Goal: Information Seeking & Learning: Learn about a topic

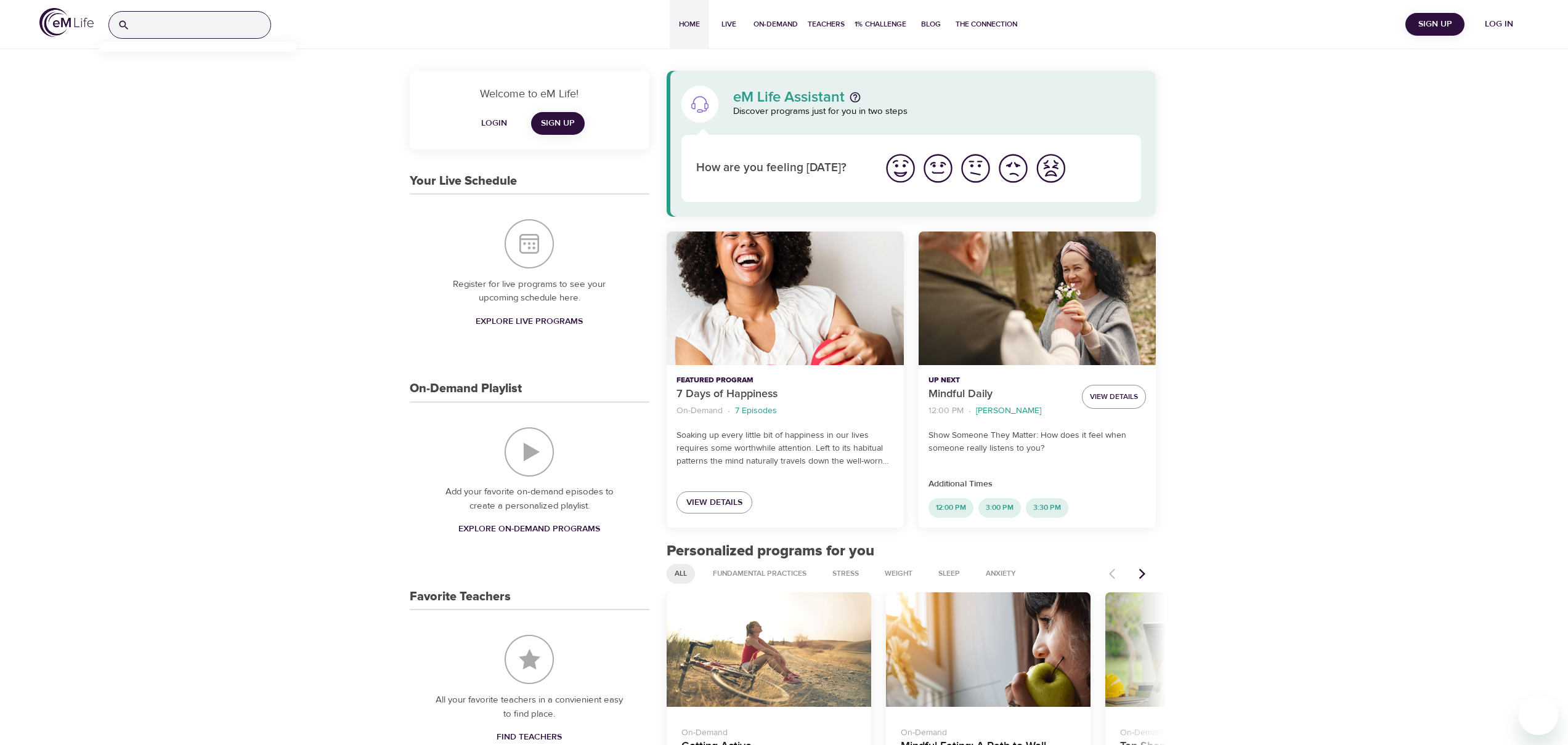
click at [208, 25] on input "search" at bounding box center [203, 25] width 135 height 26
type input "v"
type input "c"
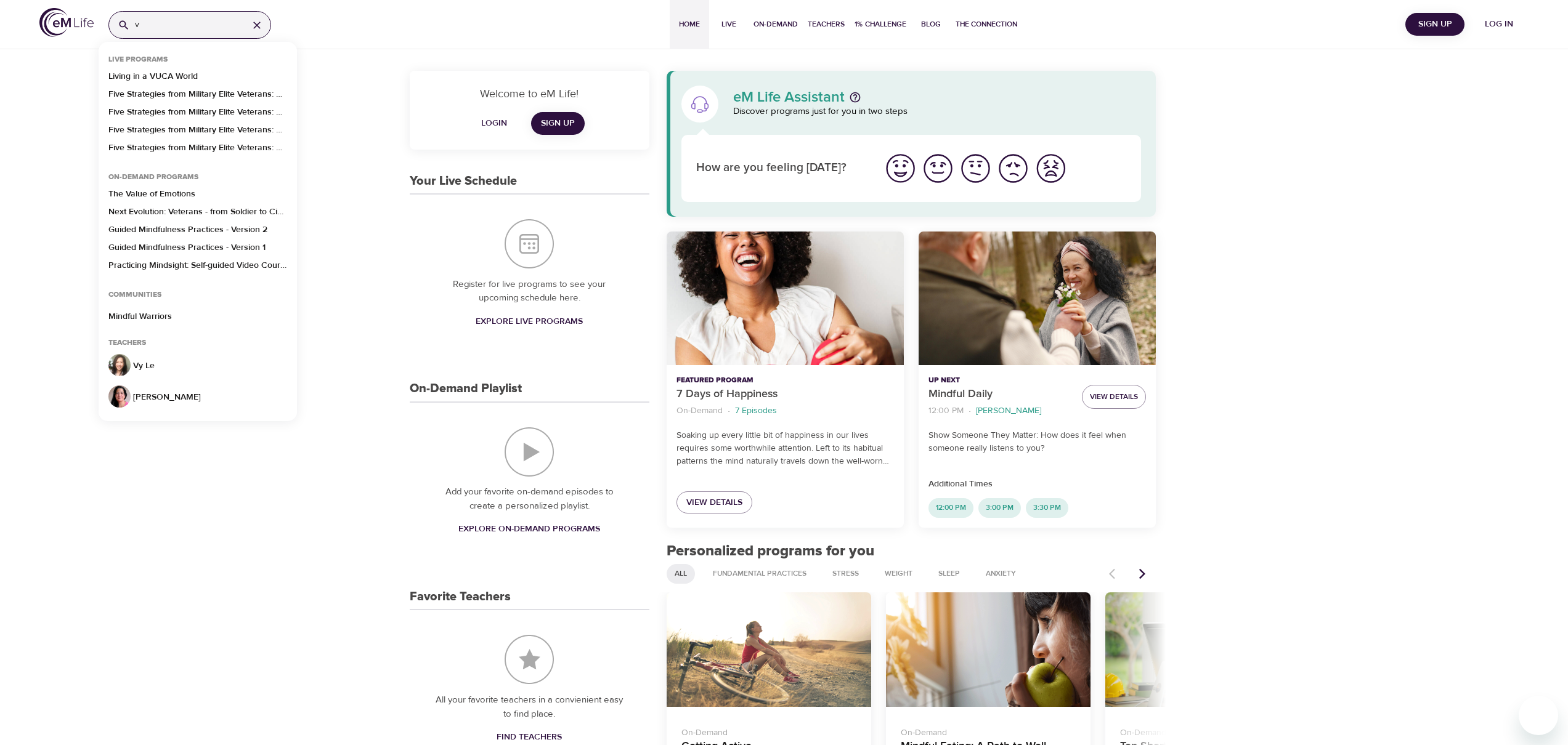
type input "v"
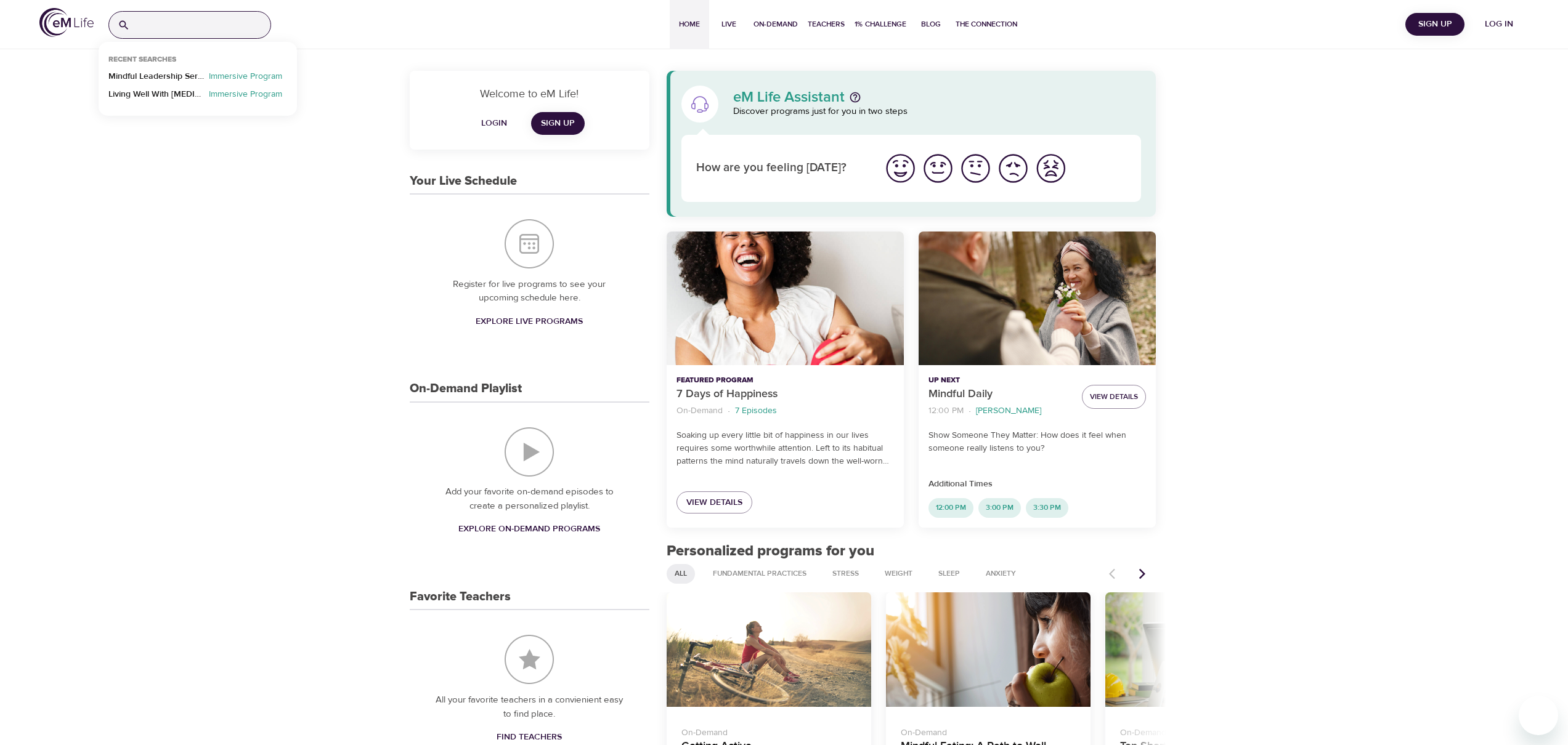
click at [190, 25] on input "search" at bounding box center [203, 25] width 135 height 26
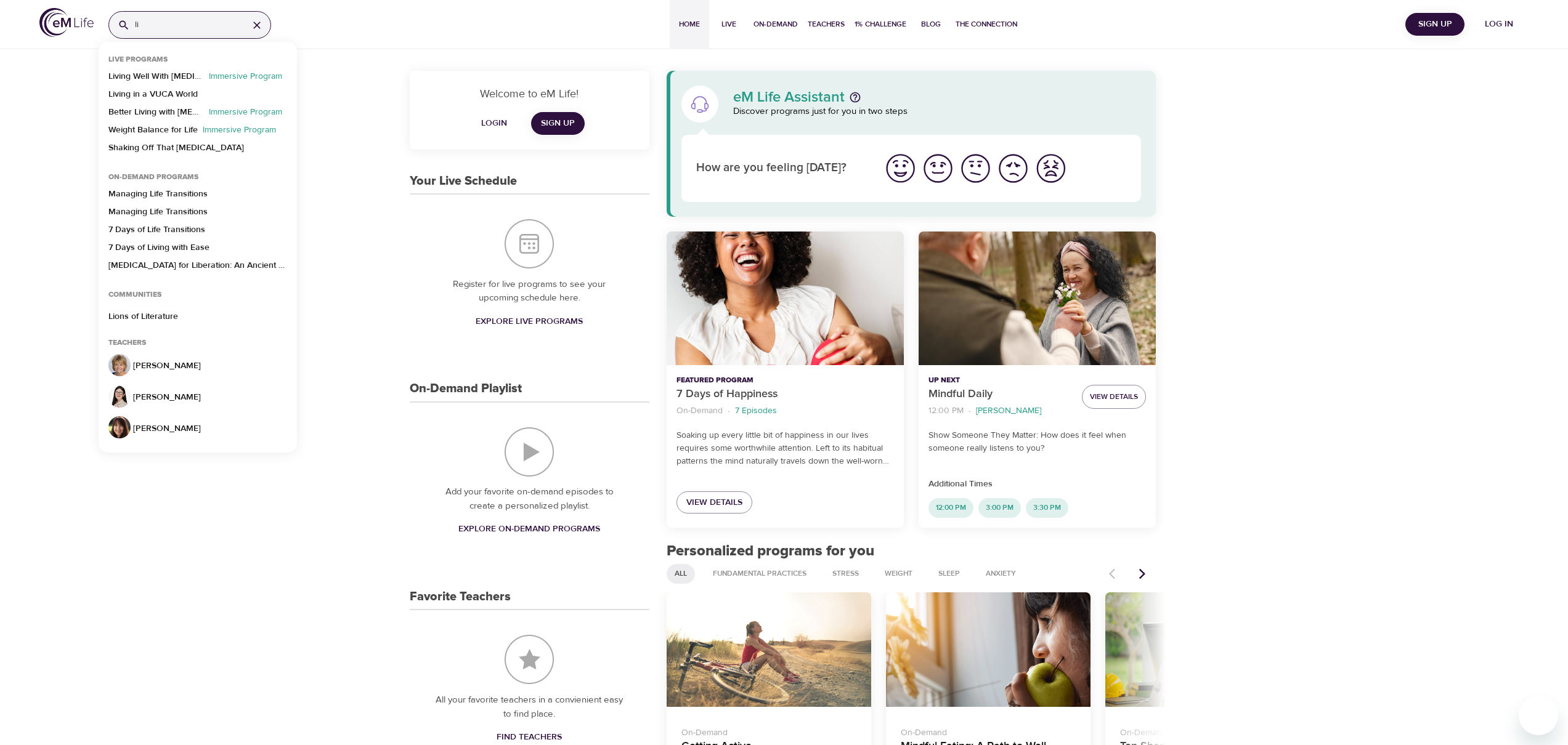
type input "l"
click at [1491, 23] on span "Log in" at bounding box center [1499, 25] width 49 height 16
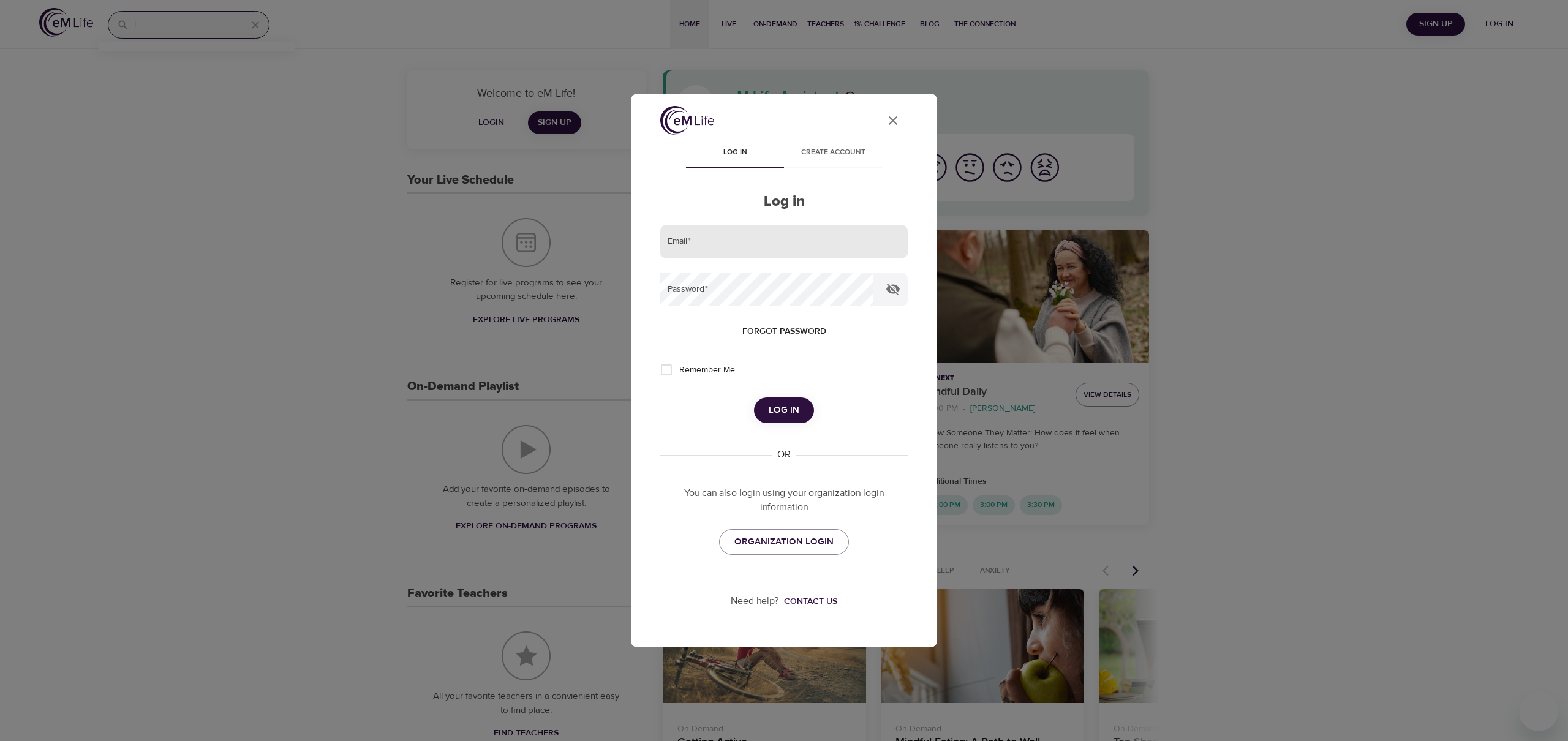
type input "roland.szpond@emindful.com"
click at [779, 405] on span "Log in" at bounding box center [784, 410] width 31 height 16
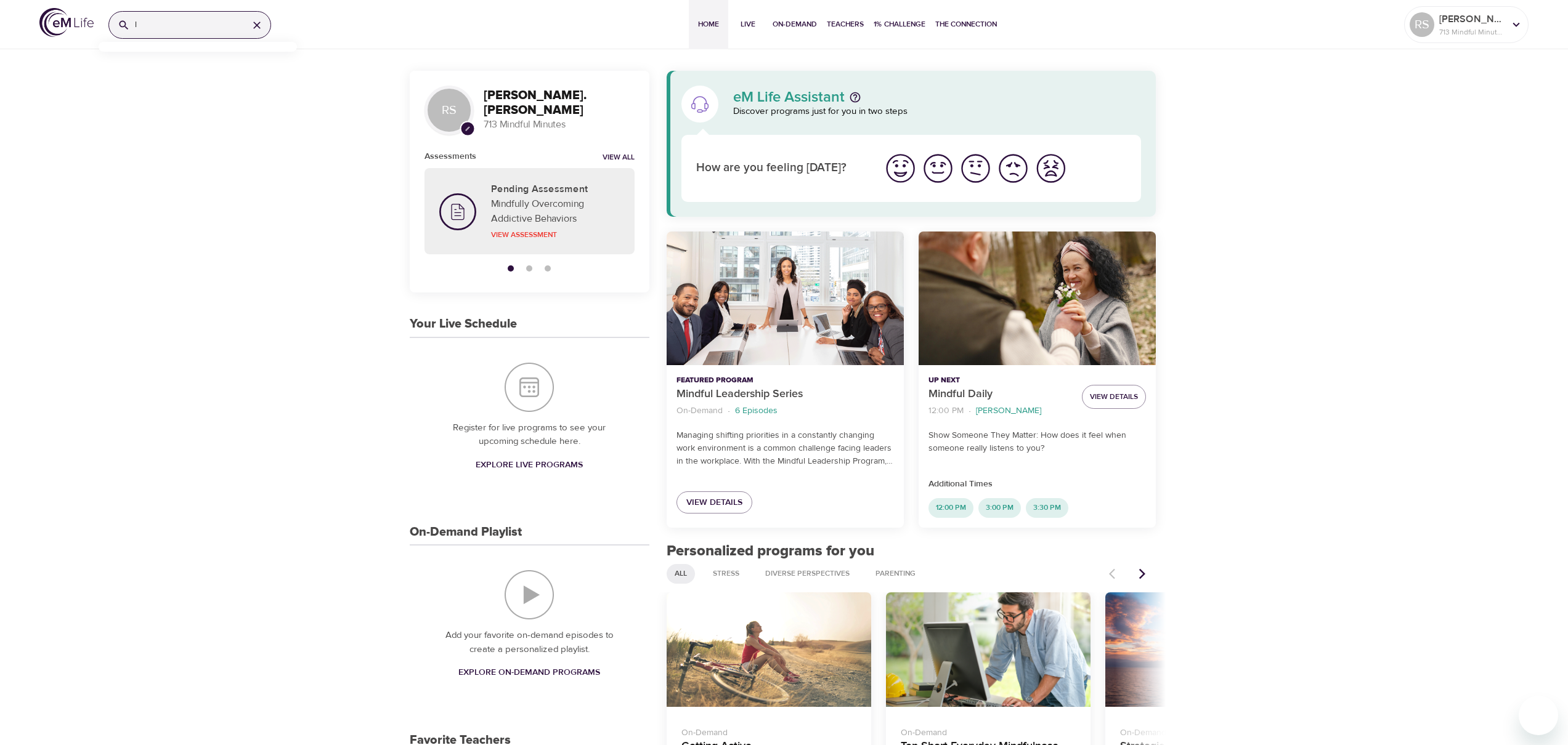
click at [176, 25] on input "l" at bounding box center [187, 25] width 104 height 26
type input "q"
click at [193, 31] on input "search" at bounding box center [203, 25] width 135 height 26
type input "street"
click at [210, 113] on p "7 Days of Mindful Caregiving" at bounding box center [164, 115] width 111 height 18
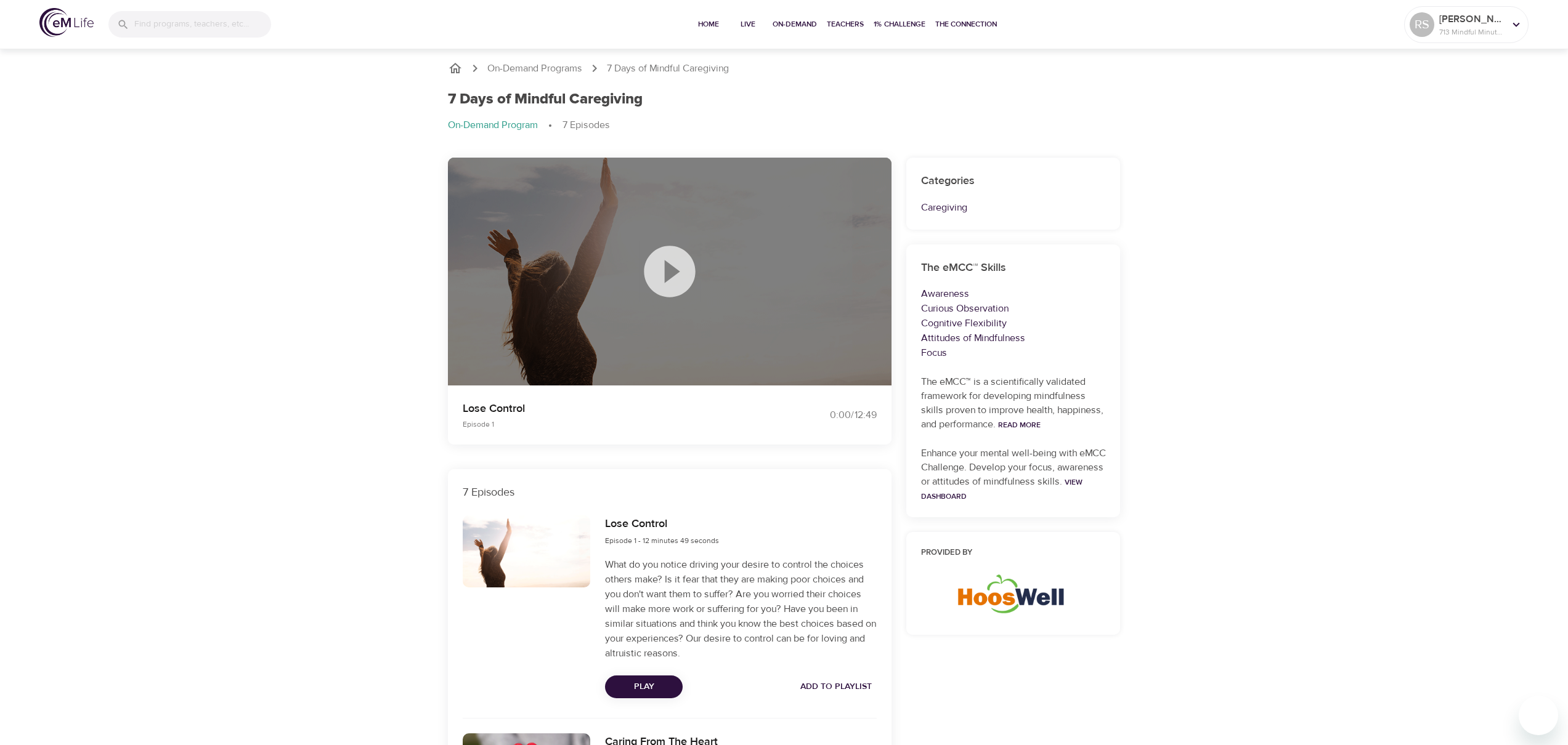
click at [205, 29] on input "search" at bounding box center [203, 25] width 137 height 26
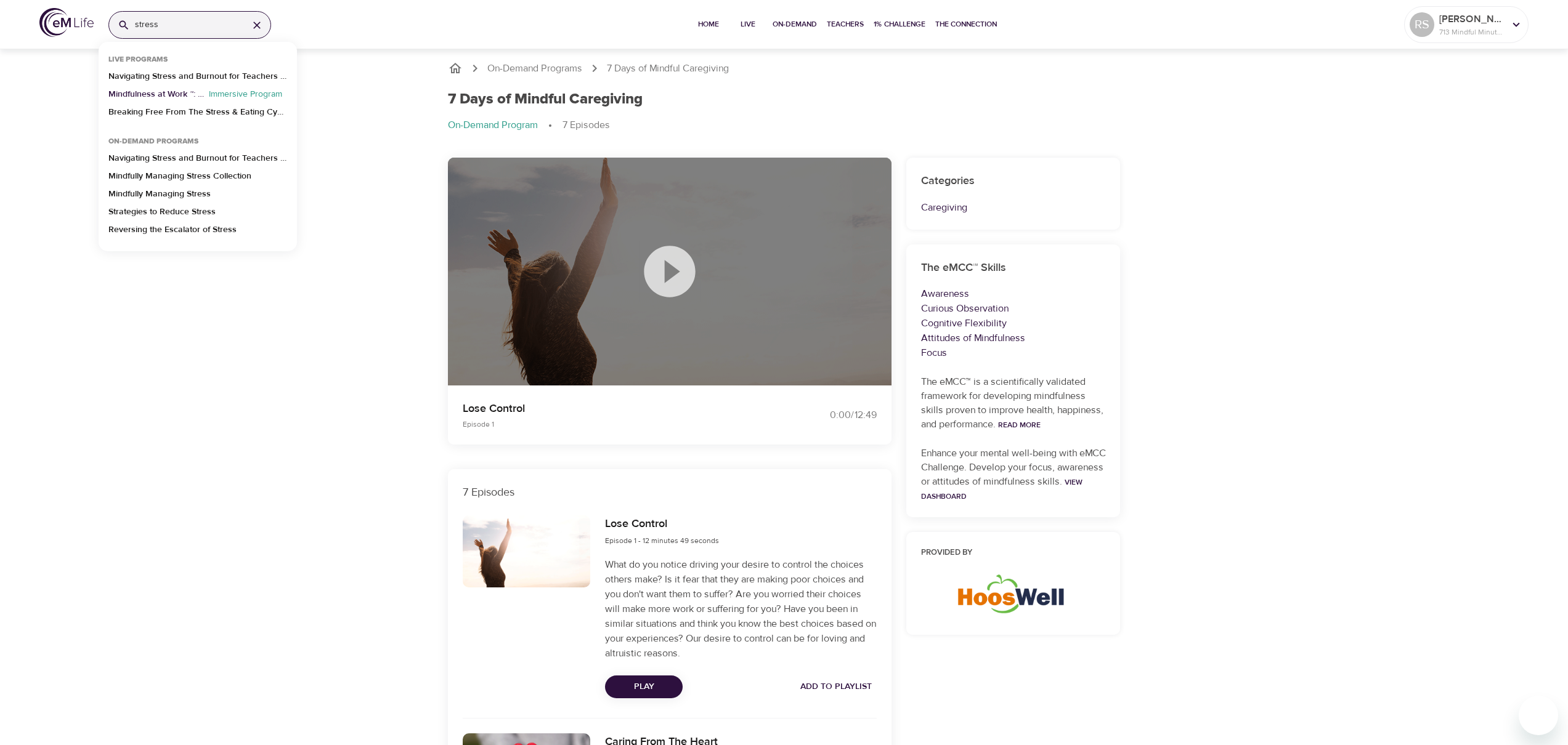
type input "stress"
click at [182, 95] on p "Mindfulness at Work ™: Stress Reduction" at bounding box center [156, 97] width 96 height 18
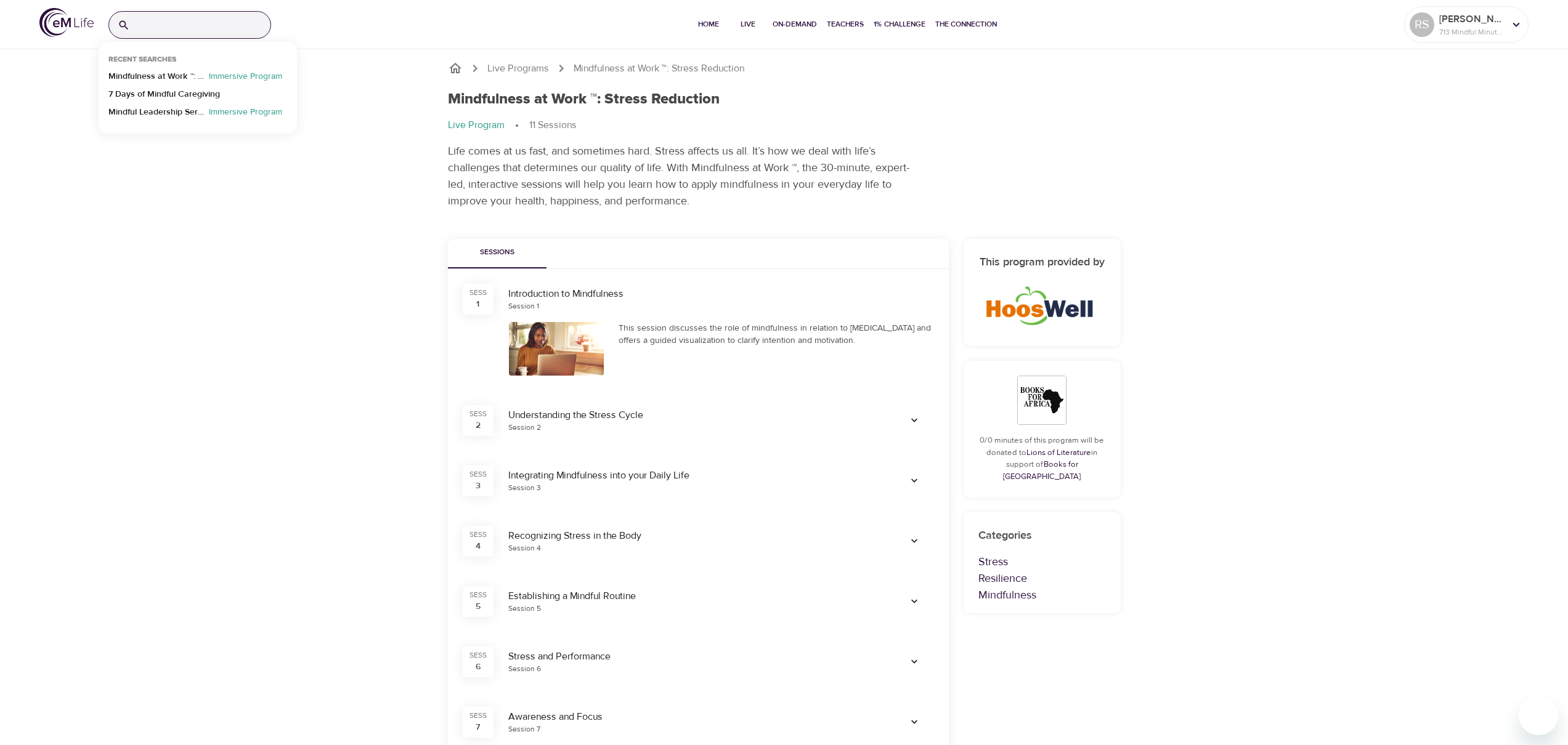
click at [185, 32] on input "search" at bounding box center [203, 25] width 135 height 26
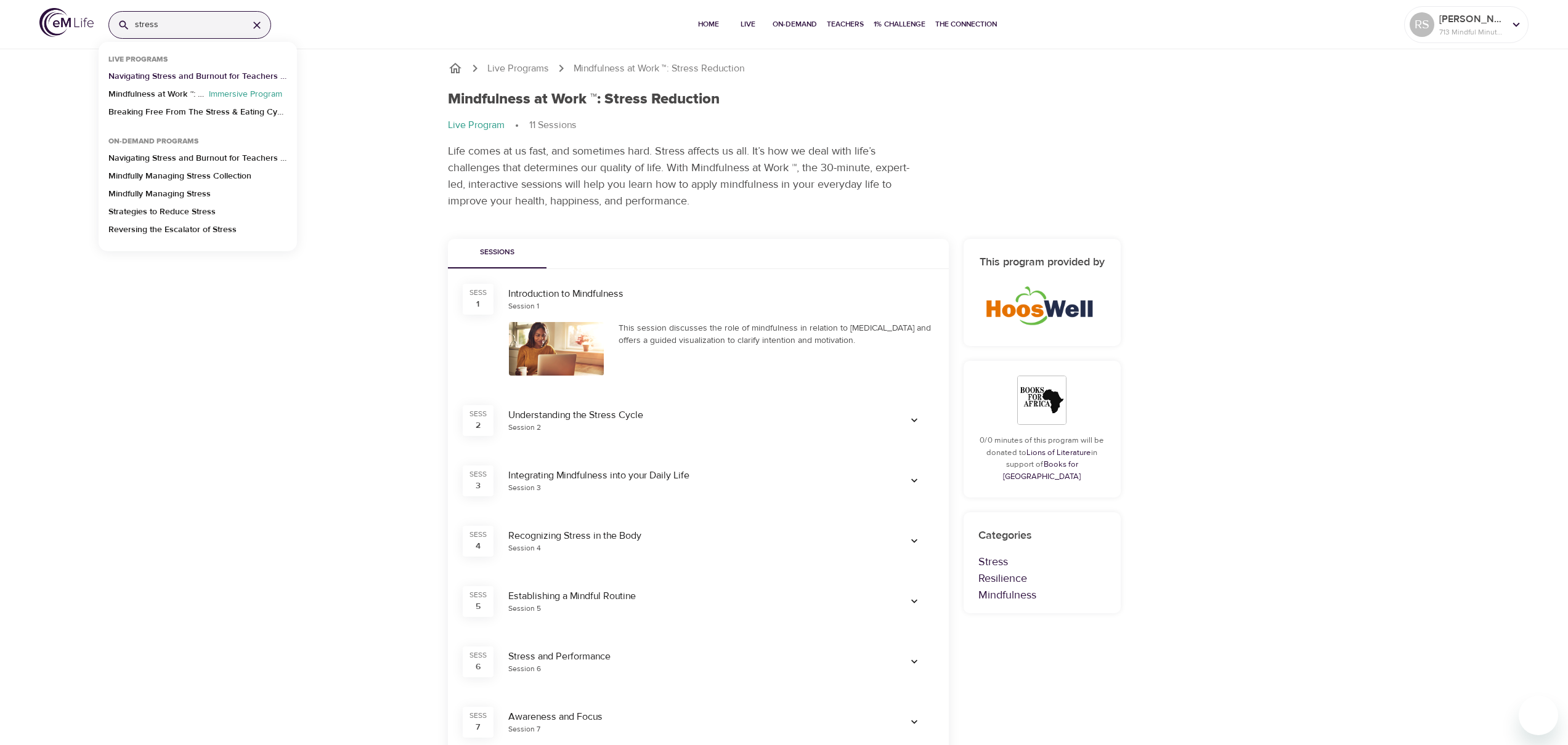
type input "stress"
click at [175, 77] on p "Navigating Stress and Burnout for Teachers and School Staff" at bounding box center [198, 79] width 179 height 18
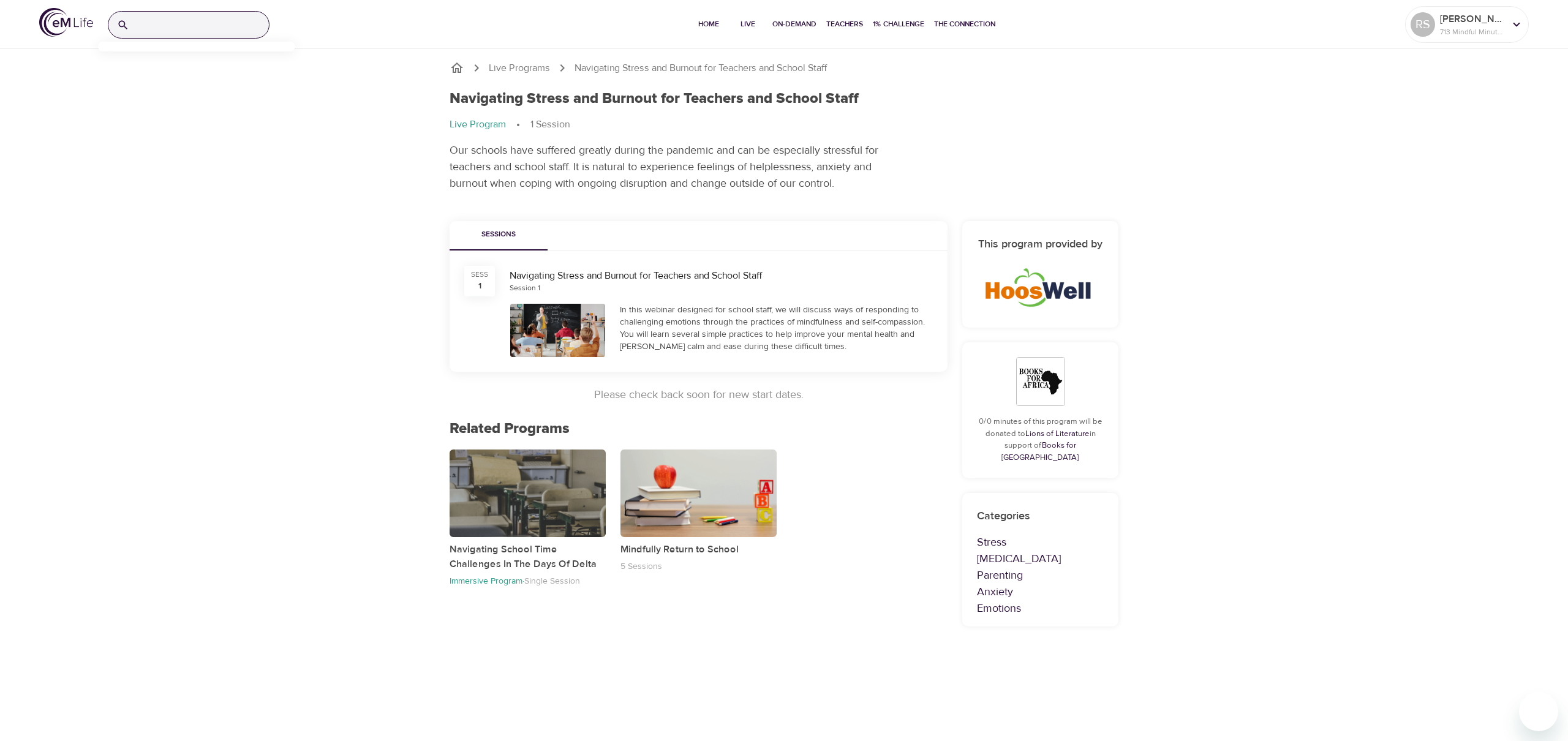
click at [133, 32] on div at bounding box center [188, 25] width 161 height 28
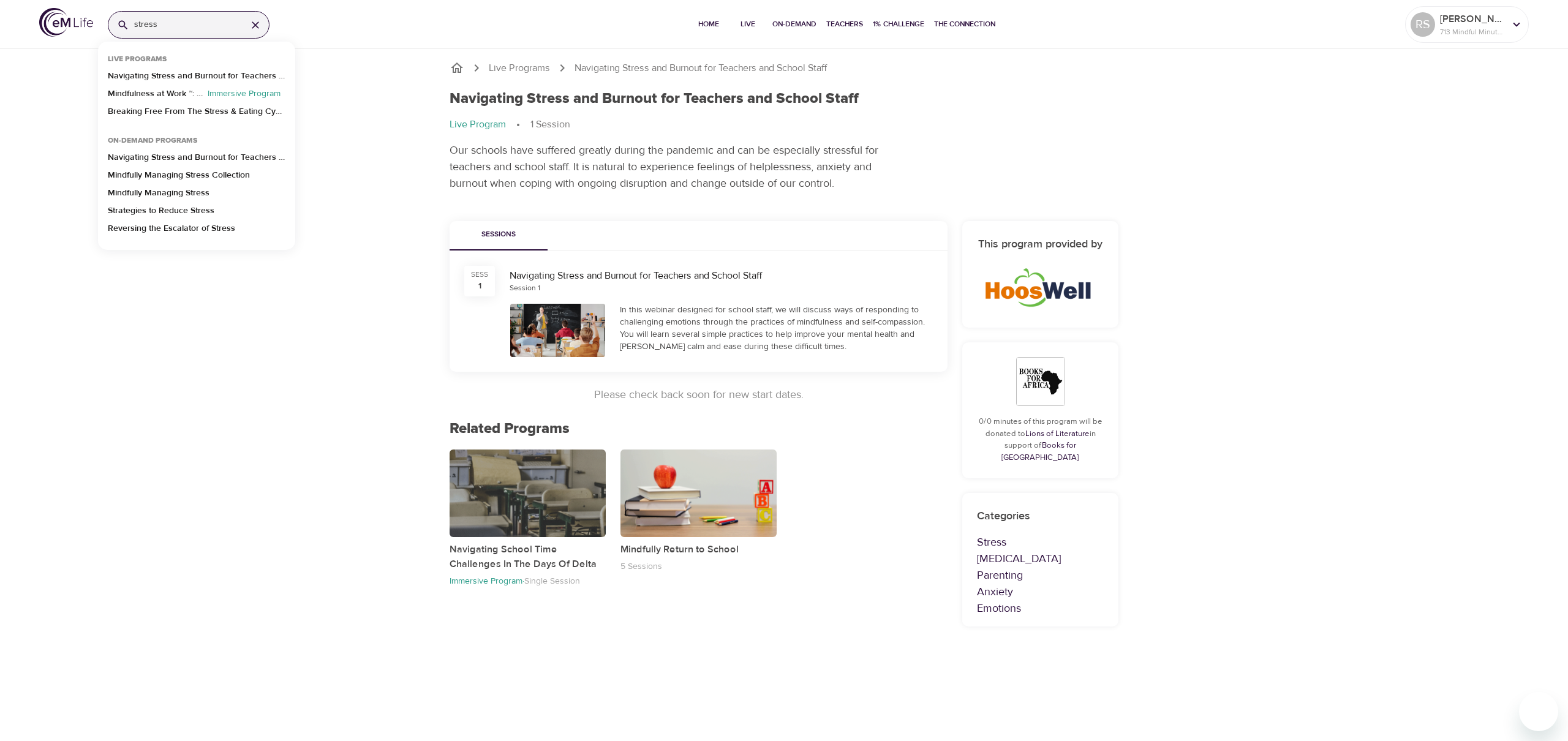
click at [976, 655] on div "stress Live Programs Navigating Stress and Burnout for Teachers and School Staf…" at bounding box center [784, 370] width 1568 height 741
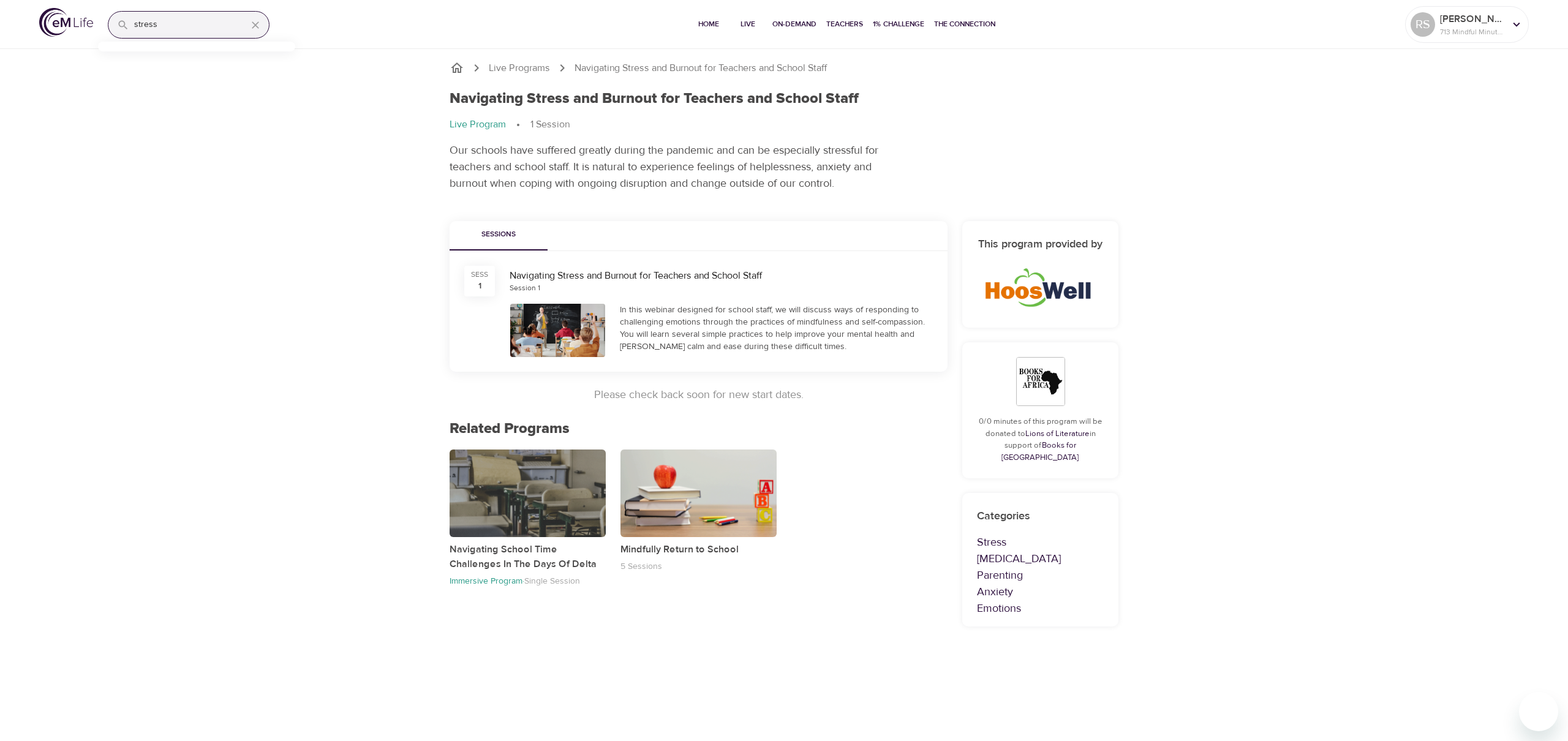
drag, startPoint x: 995, startPoint y: 562, endPoint x: 999, endPoint y: 541, distance: 21.4
click at [995, 567] on p "Parenting" at bounding box center [1039, 575] width 127 height 17
click at [999, 551] on p "COVID-19" at bounding box center [1039, 559] width 127 height 17
click at [998, 567] on p "Parenting" at bounding box center [1039, 575] width 127 height 17
click at [151, 23] on input "stress" at bounding box center [186, 24] width 103 height 26
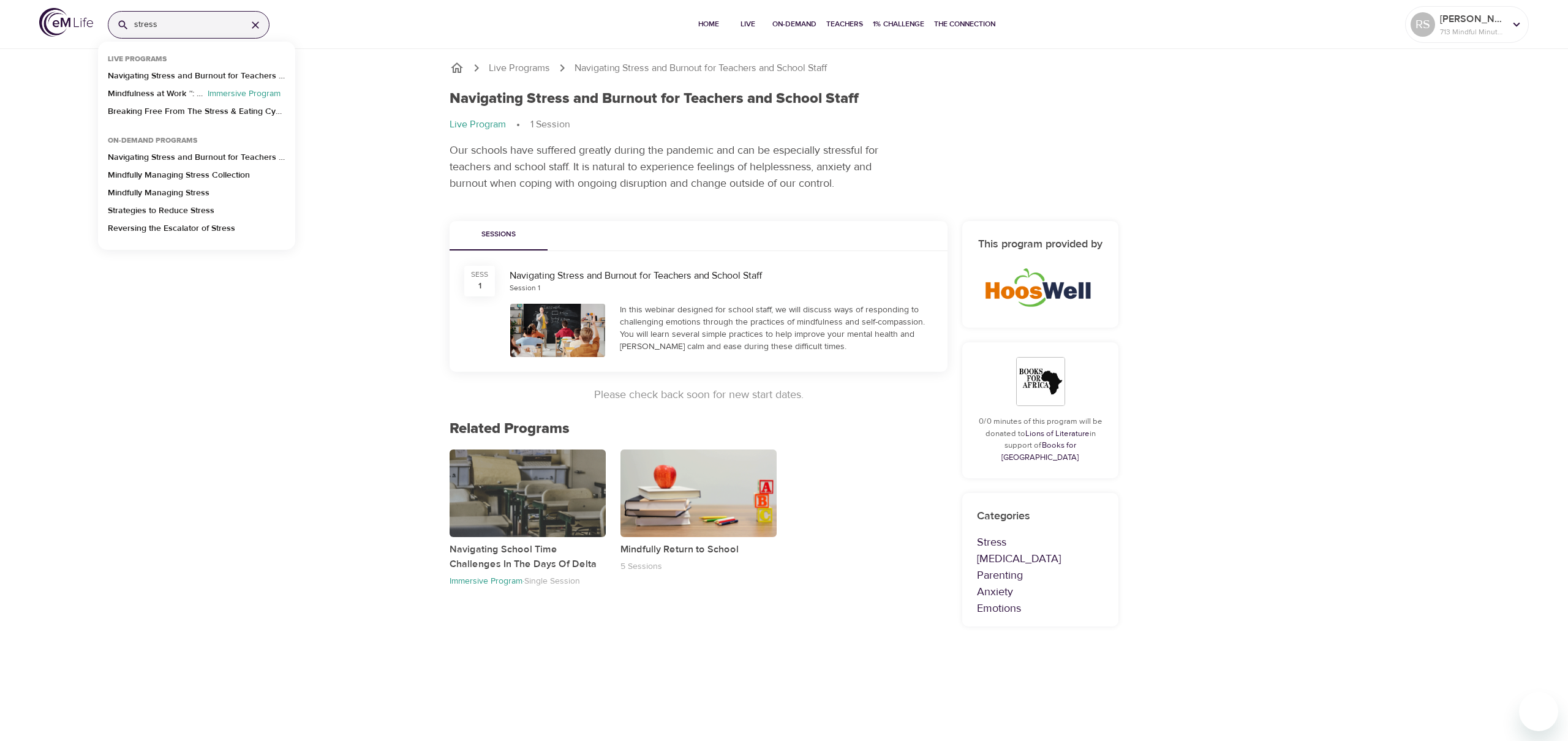
click at [151, 23] on input "stress" at bounding box center [186, 24] width 103 height 26
type input "anxiety"
click at [180, 77] on p "Return to the Workplace: Managing the Stress and Anxiety" at bounding box center [197, 79] width 178 height 17
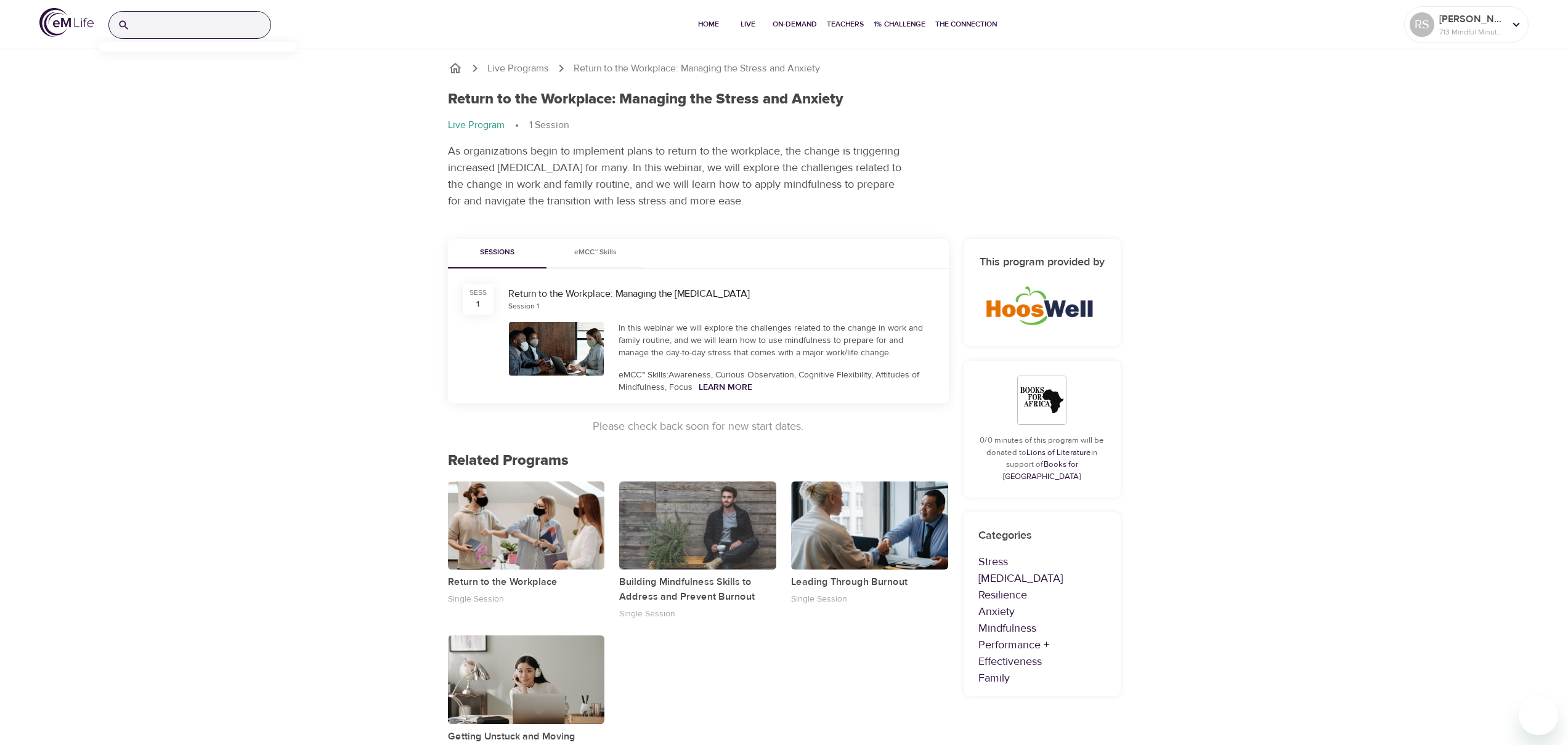
click at [209, 27] on input "search" at bounding box center [203, 25] width 135 height 26
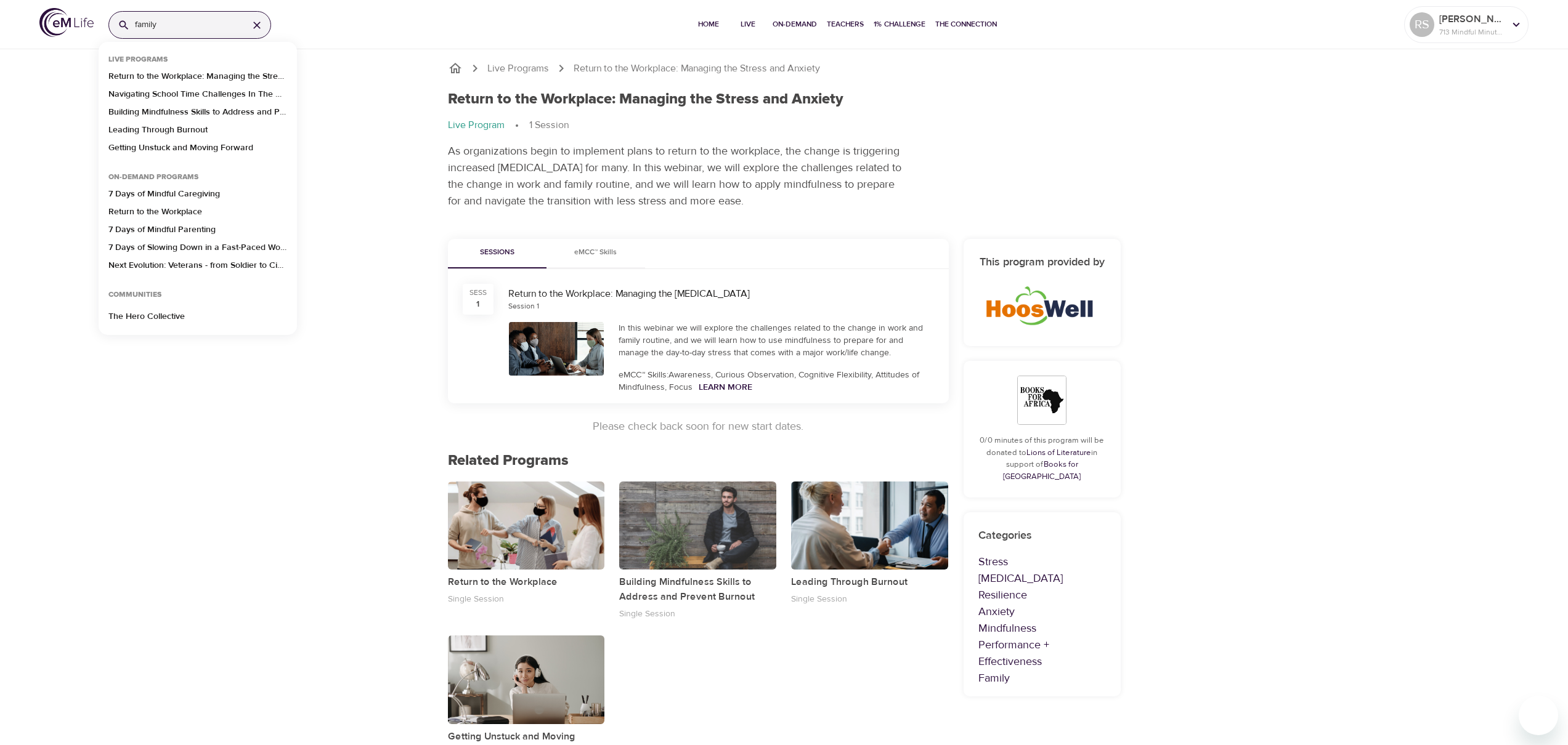
type input "family"
click at [152, 131] on p "Leading Through Burnout" at bounding box center [158, 133] width 99 height 18
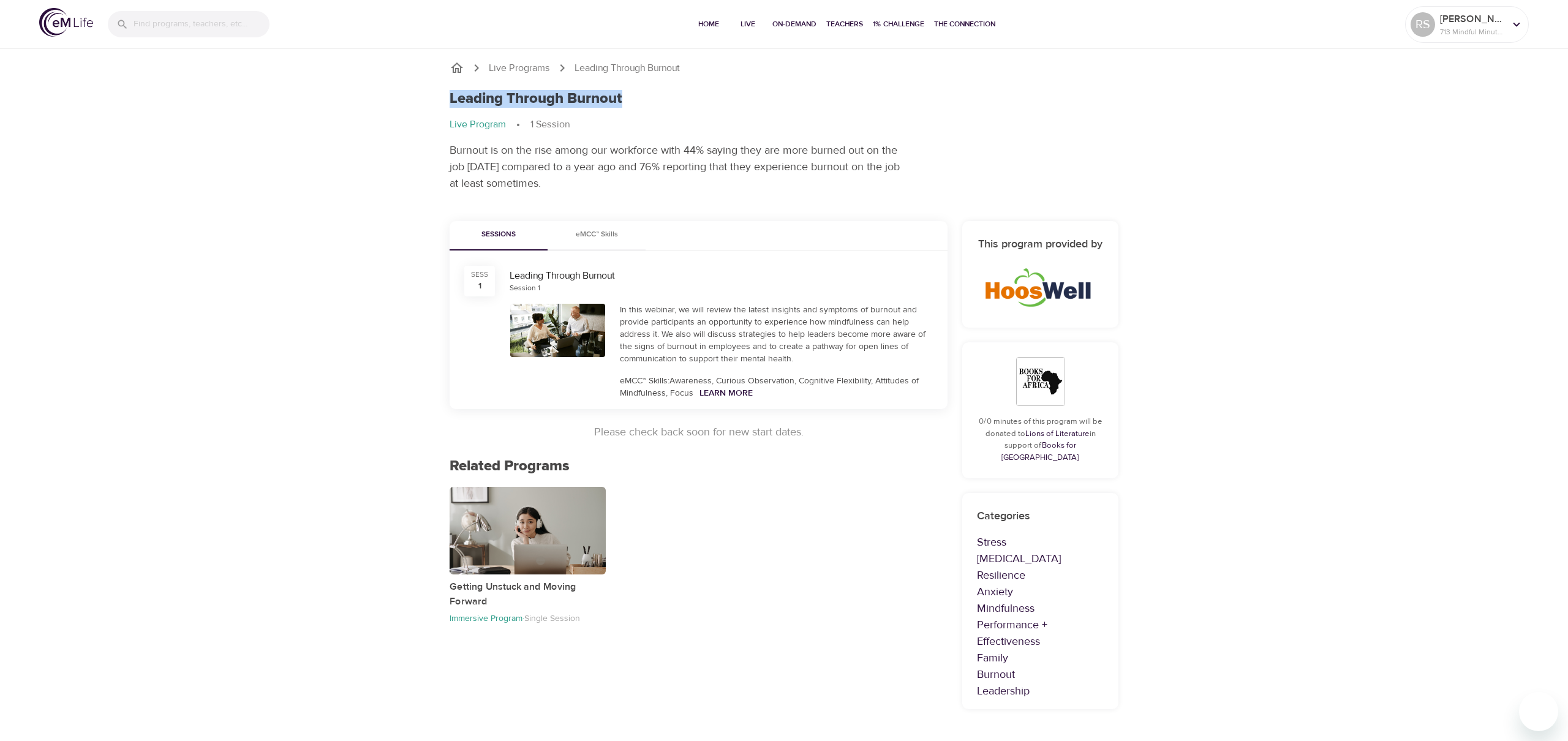
drag, startPoint x: 451, startPoint y: 99, endPoint x: 622, endPoint y: 99, distance: 171.0
click at [621, 99] on h1 "Leading Through Burnout" at bounding box center [536, 99] width 173 height 17
copy h1 "Leading Through Burnout"
